Goal: Navigation & Orientation: Go to known website

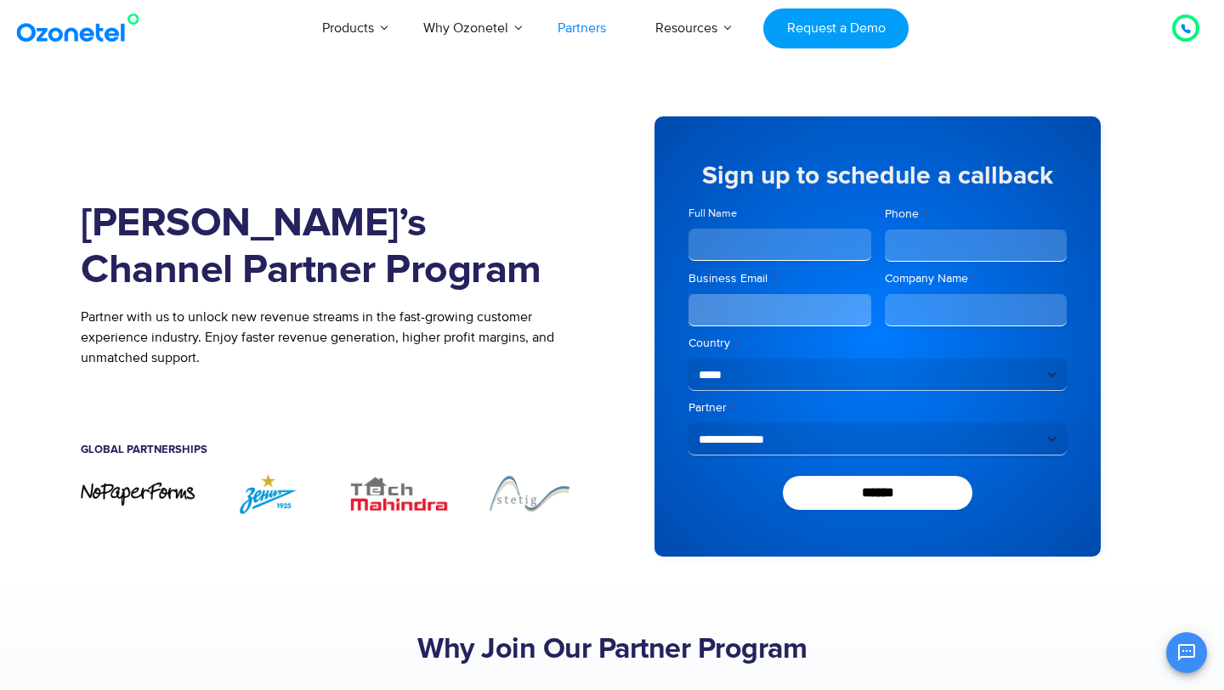
click at [76, 37] on img at bounding box center [82, 28] width 138 height 31
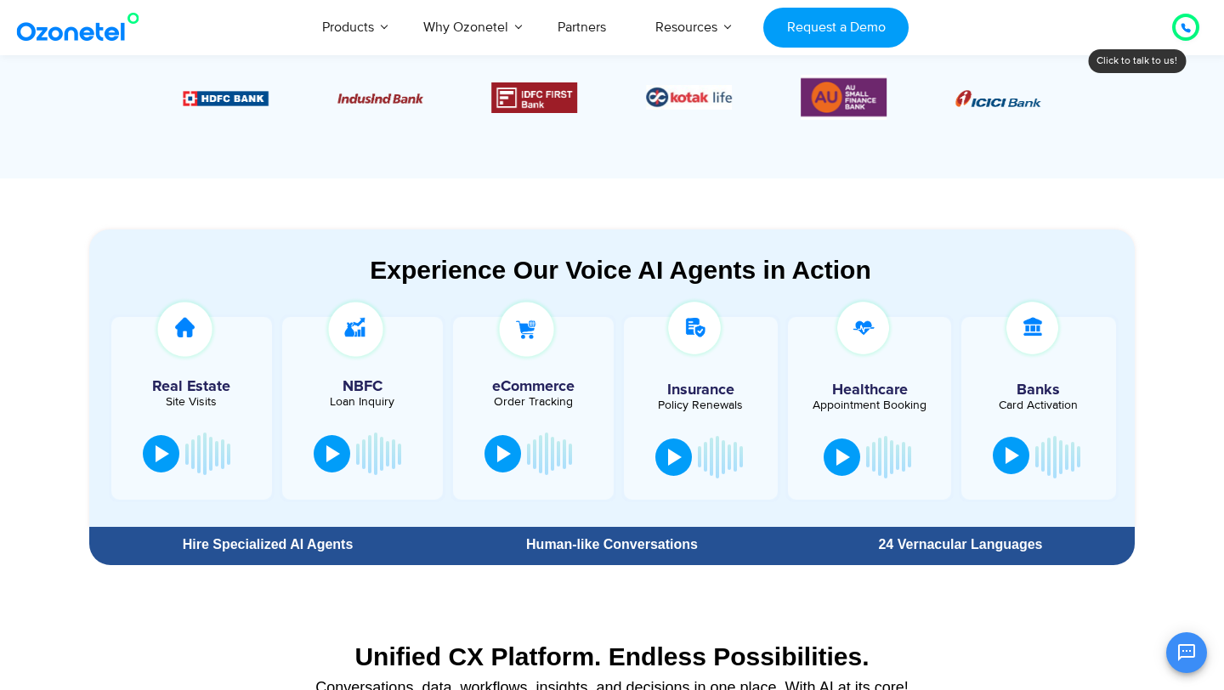
click at [1013, 459] on div at bounding box center [1013, 455] width 14 height 17
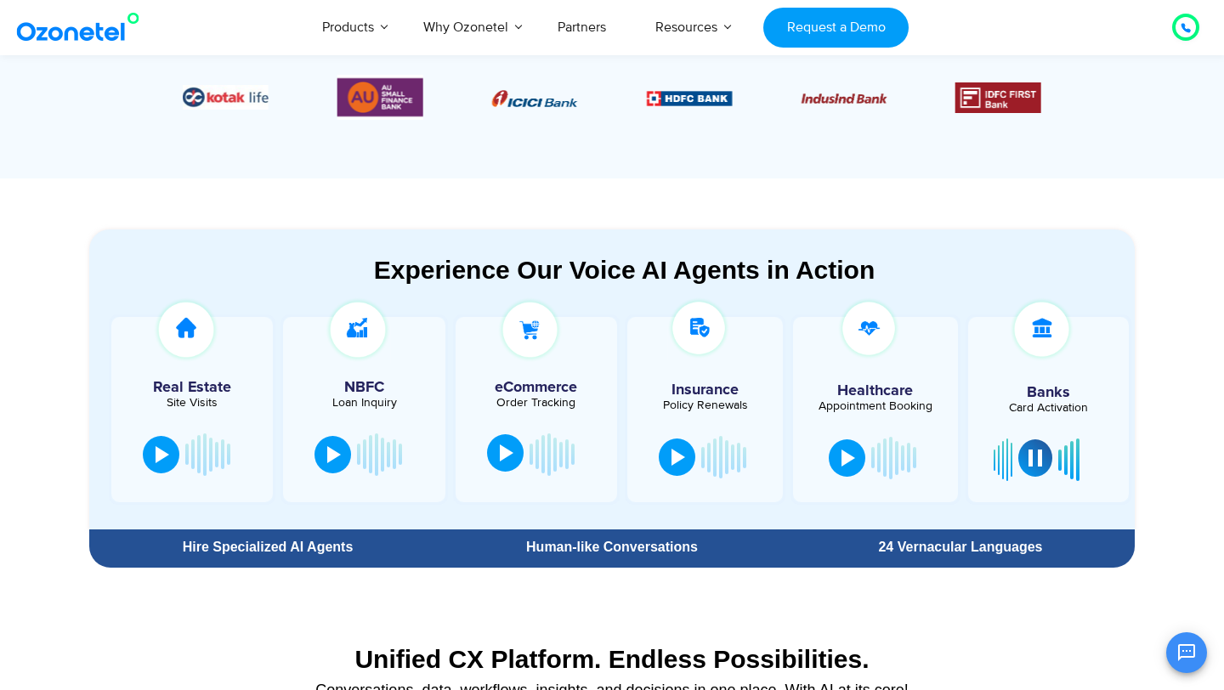
click at [508, 456] on div at bounding box center [507, 453] width 14 height 17
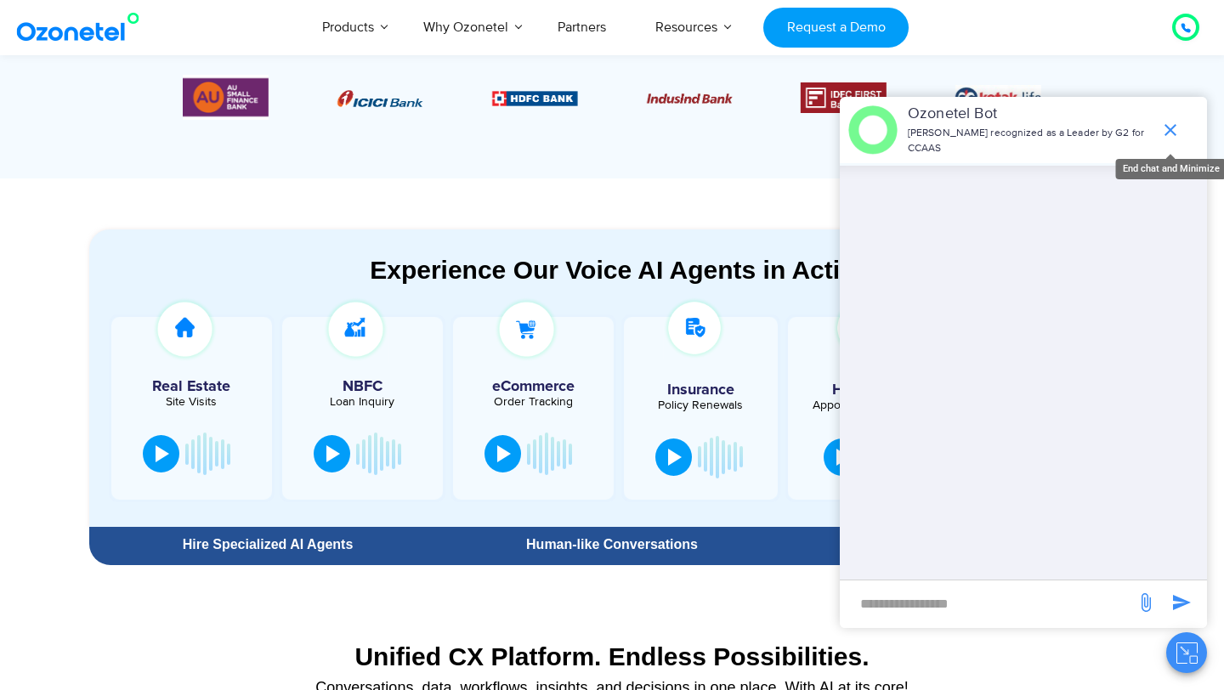
click at [1167, 130] on icon "end chat or minimize" at bounding box center [1171, 130] width 20 height 20
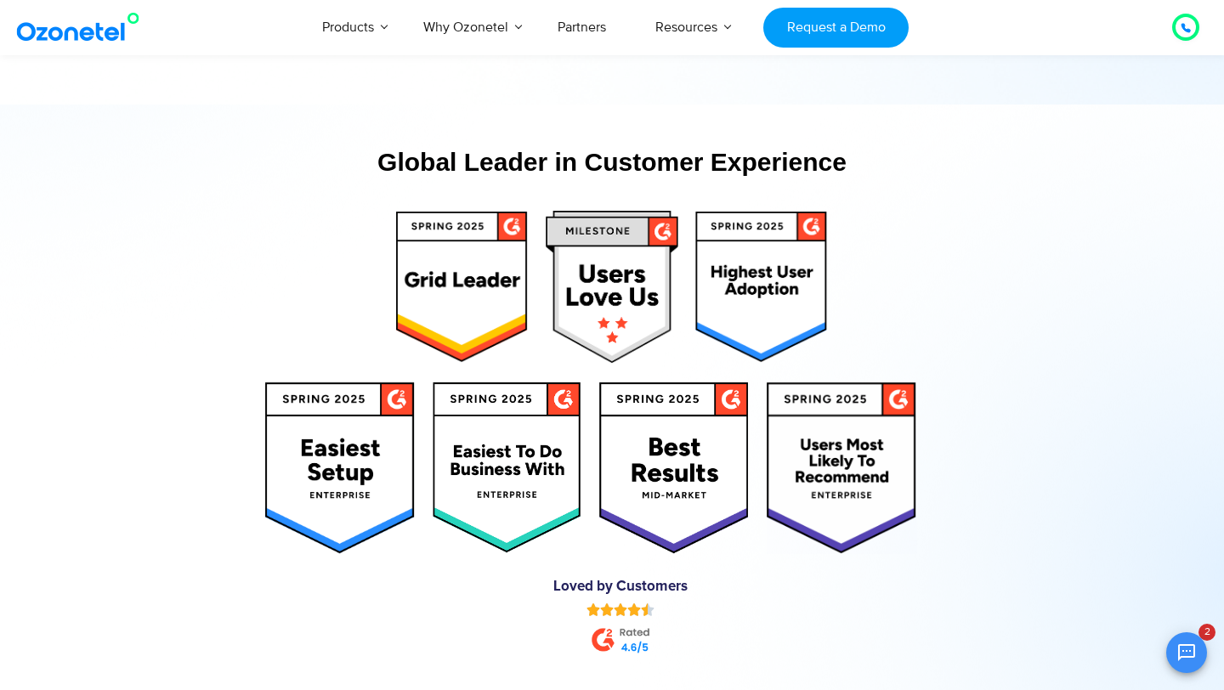
scroll to position [8453, 0]
